Goal: Transaction & Acquisition: Purchase product/service

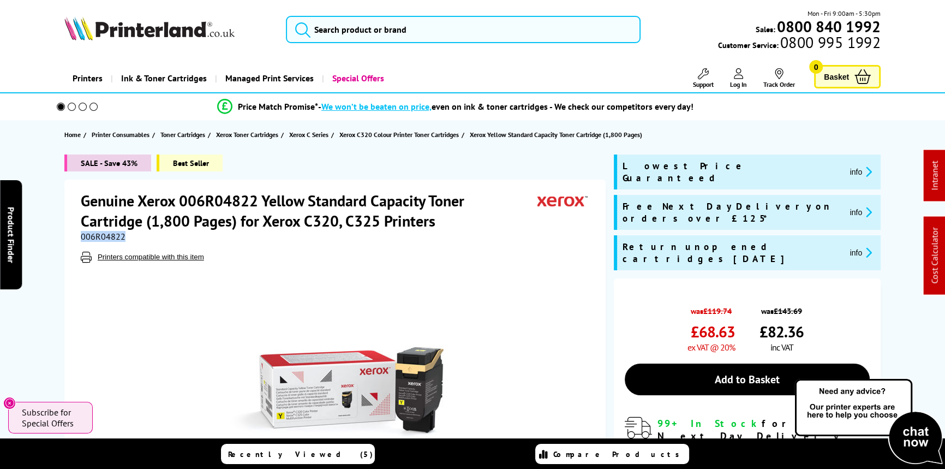
click at [88, 236] on span "006R04822" at bounding box center [103, 236] width 45 height 11
click at [89, 236] on span "006R04822" at bounding box center [103, 236] width 45 height 11
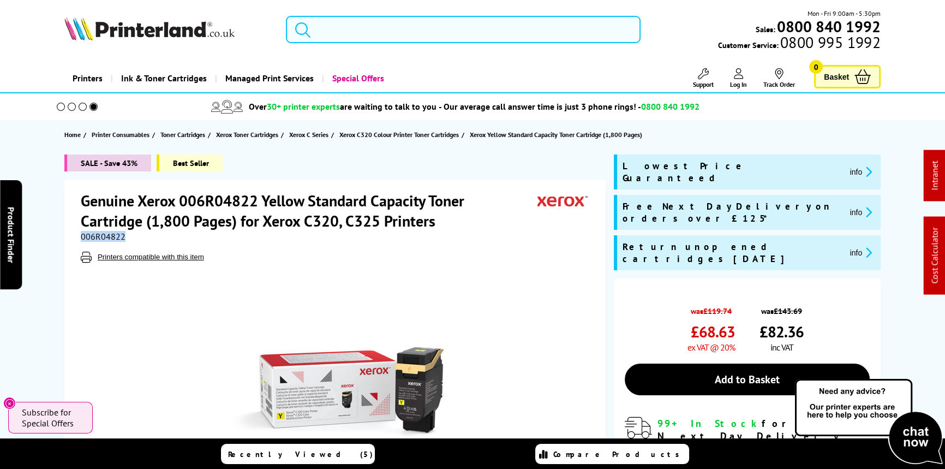
click at [361, 37] on input "search" at bounding box center [463, 29] width 355 height 27
paste input "C11CH72401CA"
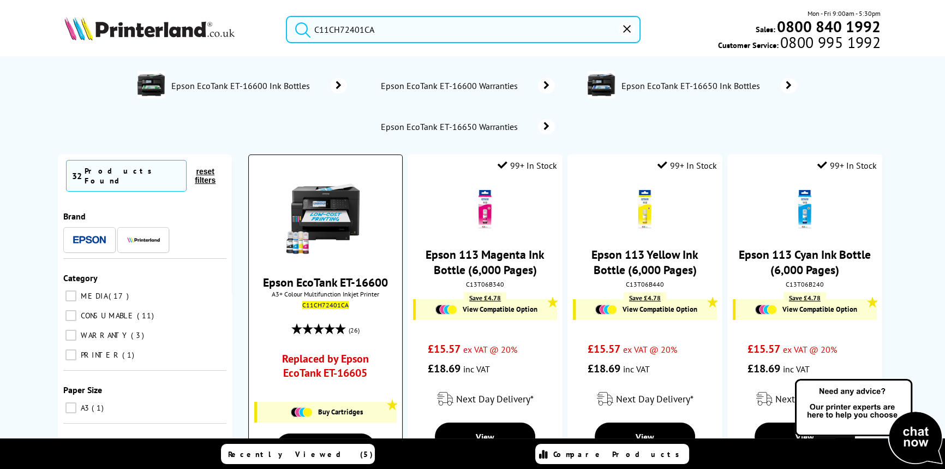
type input "C11CH72401CA"
click at [343, 212] on img at bounding box center [325, 215] width 82 height 82
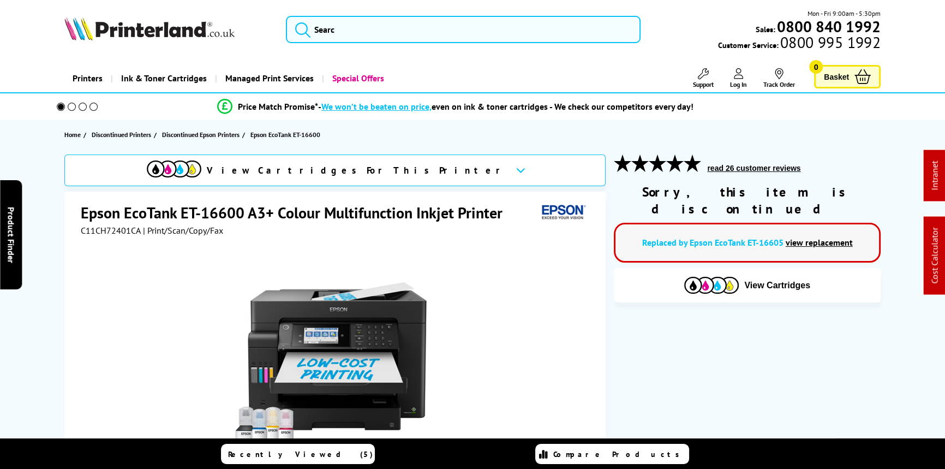
click at [734, 237] on link "Replaced by Epson EcoTank ET-16605" at bounding box center [712, 242] width 141 height 11
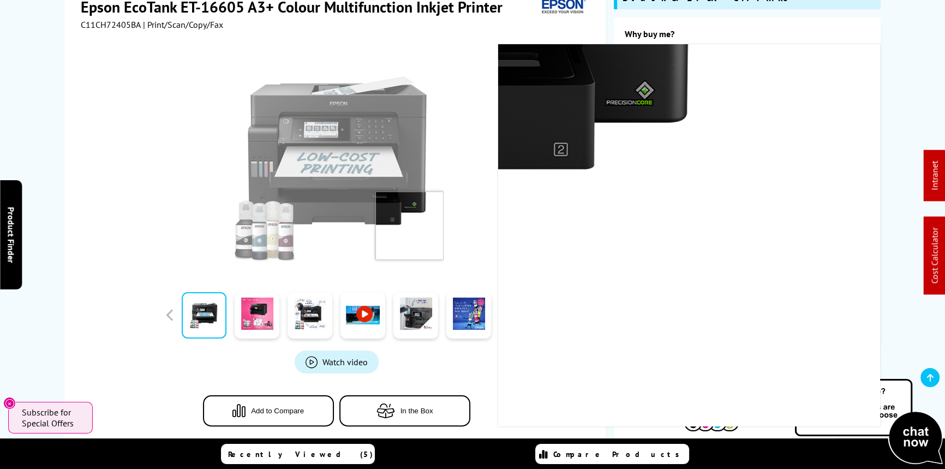
scroll to position [397, 0]
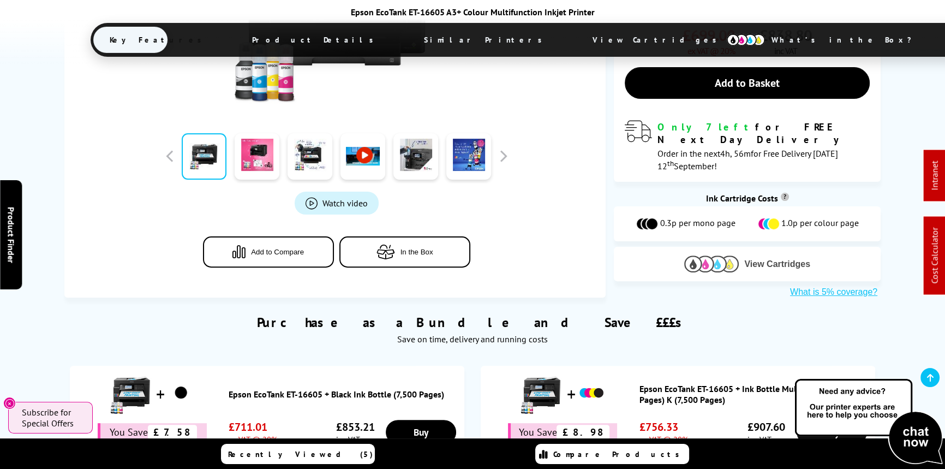
click at [743, 255] on button "View Cartridges" at bounding box center [747, 264] width 251 height 18
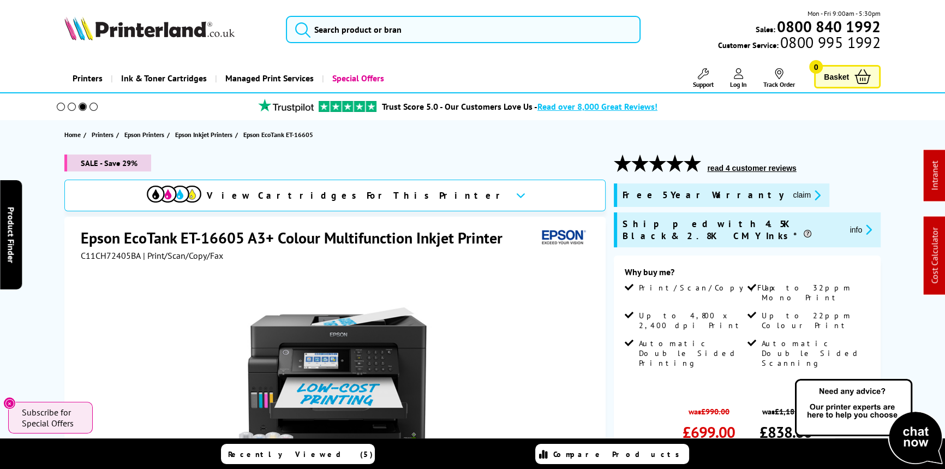
scroll to position [0, 0]
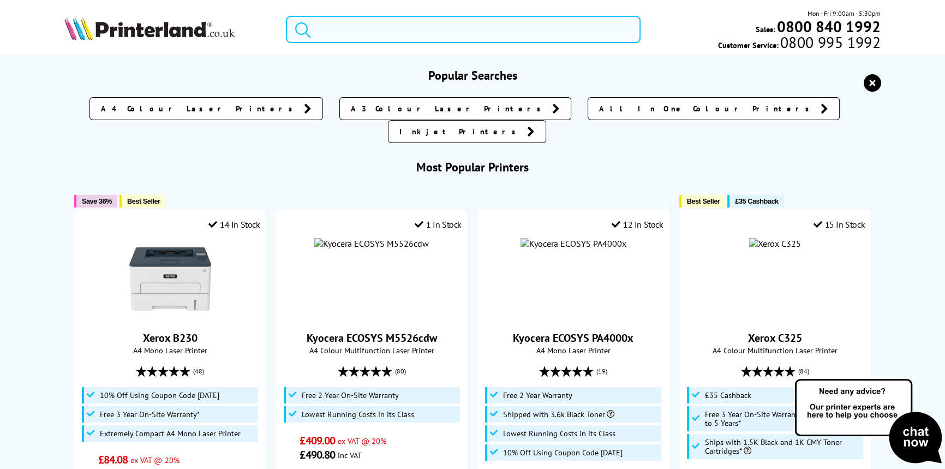
click at [372, 28] on input "search" at bounding box center [463, 29] width 355 height 27
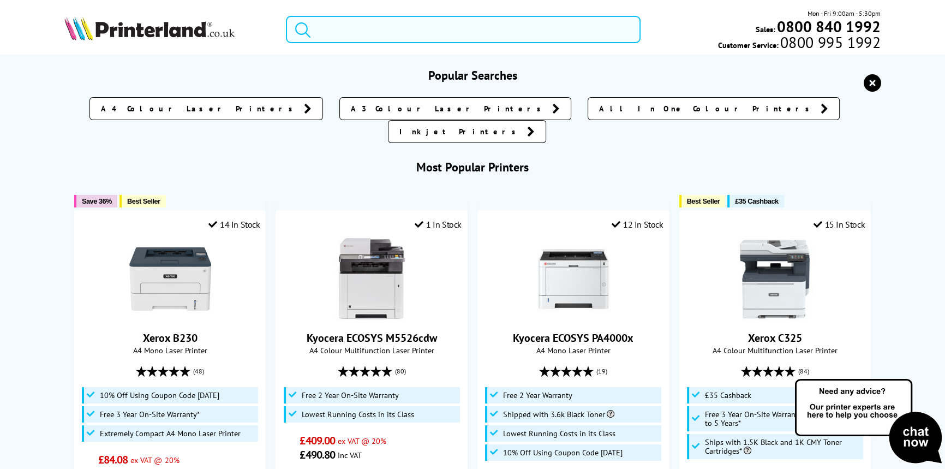
click at [405, 27] on input "search" at bounding box center [463, 29] width 355 height 27
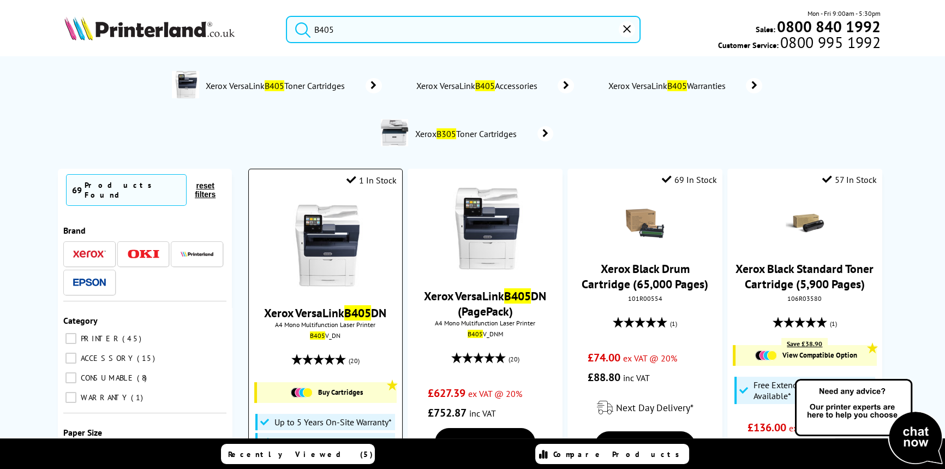
type input "B405"
click at [331, 256] on img at bounding box center [325, 246] width 82 height 82
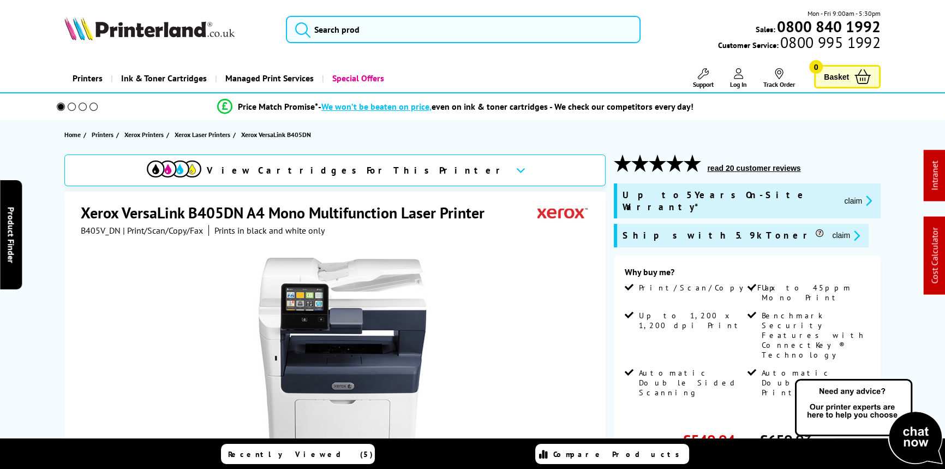
click at [841, 195] on button "claim" at bounding box center [858, 200] width 34 height 13
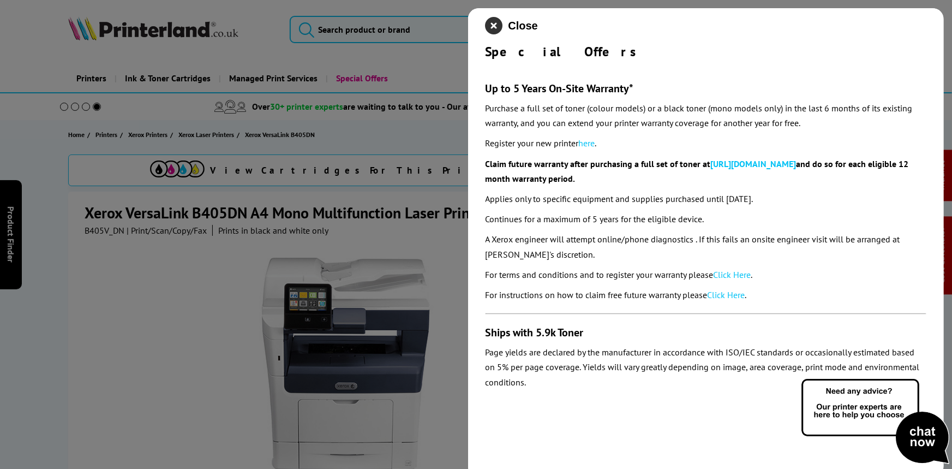
click at [486, 31] on icon "close modal" at bounding box center [494, 25] width 17 height 17
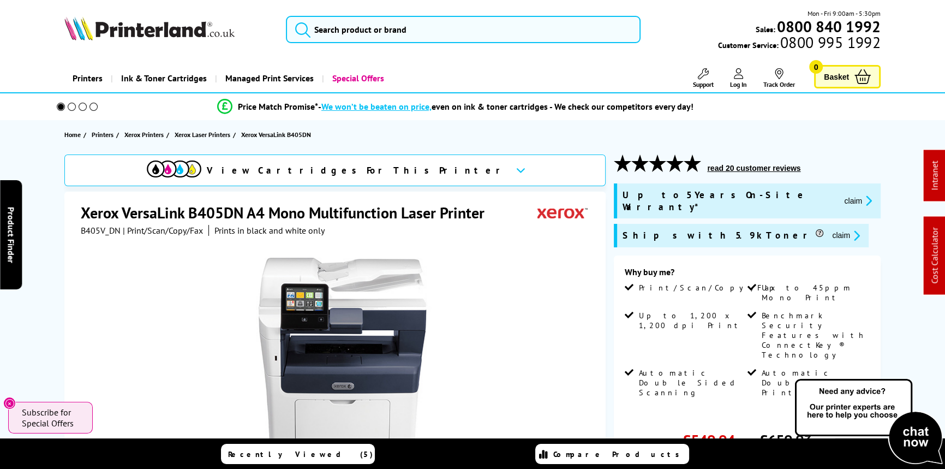
click at [841, 194] on button "claim" at bounding box center [858, 200] width 34 height 13
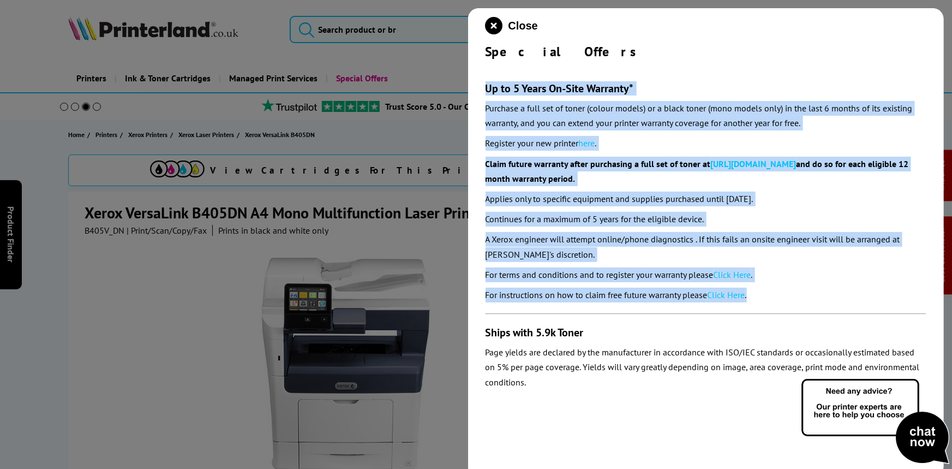
drag, startPoint x: 762, startPoint y: 298, endPoint x: 479, endPoint y: 77, distance: 358.9
click at [479, 77] on div "Close Special Offers Up to 5 Years On-Site Warranty* Purchase a full set of ton…" at bounding box center [706, 242] width 477 height 469
copy section "Up to 5 Years On-Site Warranty* Purchase a full set of toner (colour models) or…"
click at [491, 22] on icon "close modal" at bounding box center [494, 25] width 17 height 17
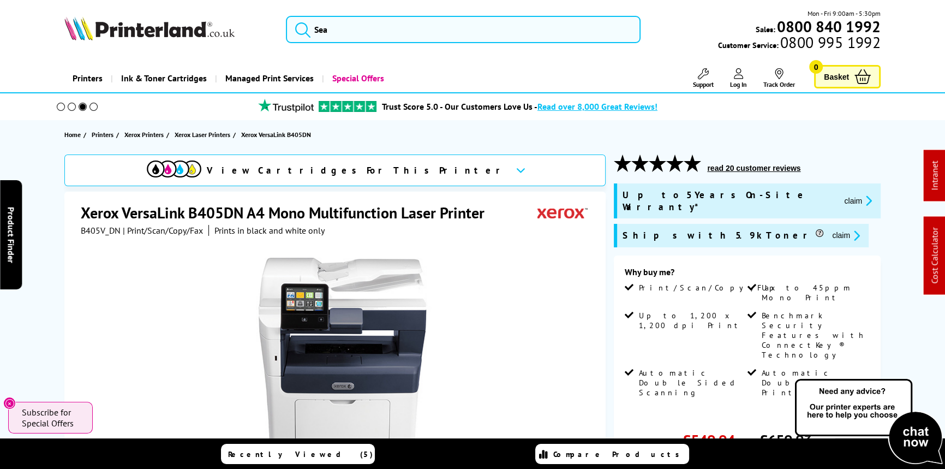
click at [165, 37] on img at bounding box center [149, 28] width 170 height 24
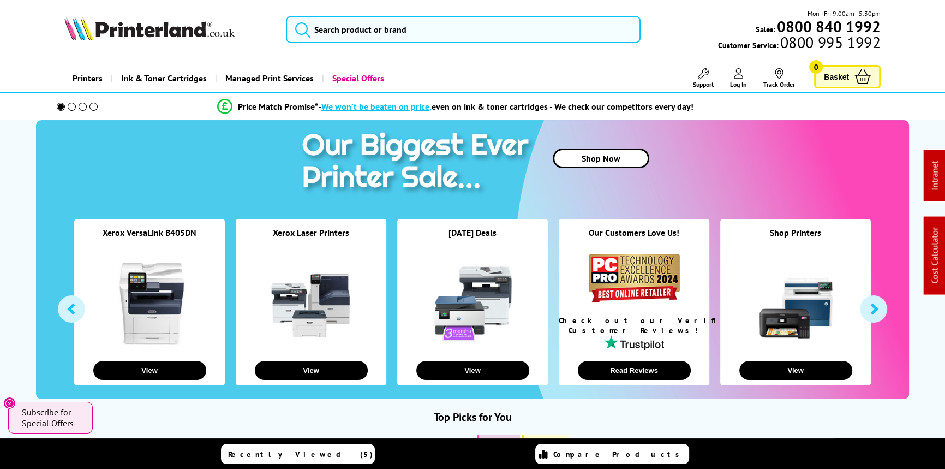
click at [136, 24] on img at bounding box center [149, 28] width 170 height 24
